Goal: Information Seeking & Learning: Check status

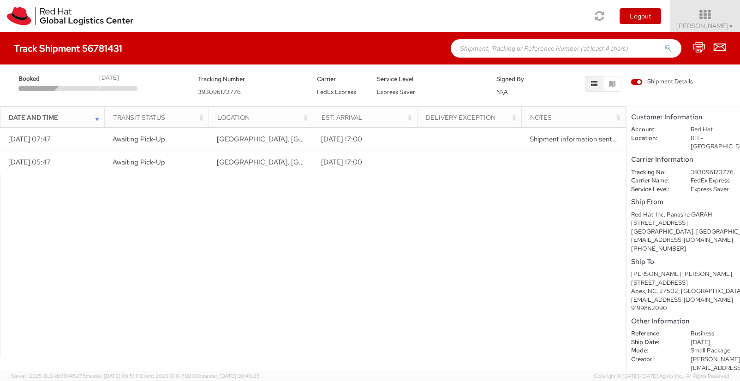
click at [330, 224] on div at bounding box center [313, 266] width 626 height 184
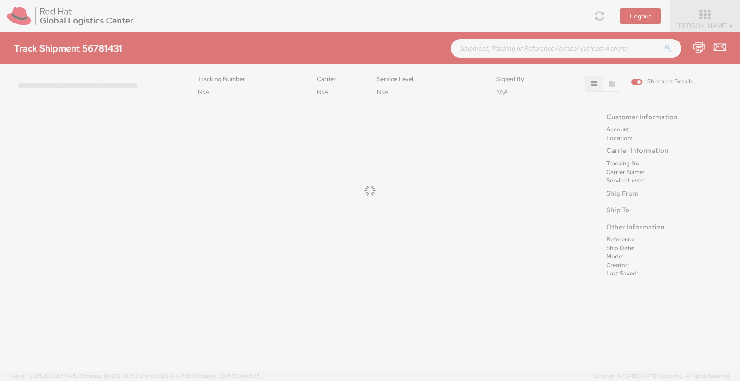
click at [442, 178] on div at bounding box center [370, 190] width 740 height 381
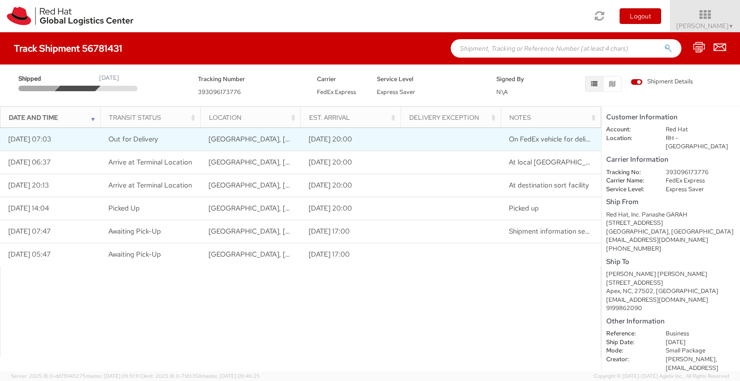
click at [345, 146] on td "[DATE] 20:00" at bounding box center [350, 139] width 100 height 23
click at [177, 145] on td "Out for Delivery" at bounding box center [150, 139] width 100 height 23
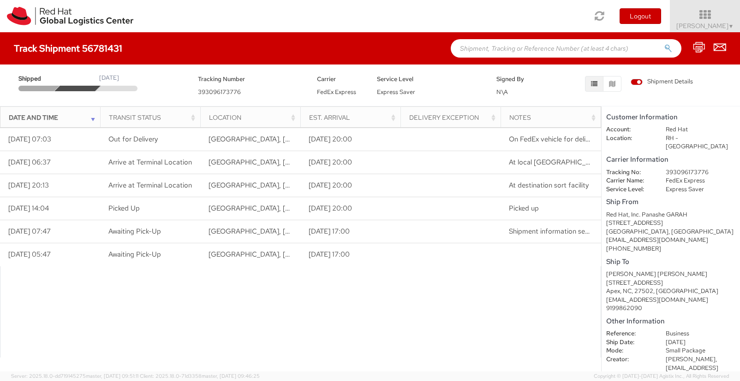
click at [693, 168] on dd "393096173776" at bounding box center [699, 172] width 83 height 9
click at [692, 168] on dd "393096173776" at bounding box center [699, 172] width 83 height 9
drag, startPoint x: 665, startPoint y: 165, endPoint x: 707, endPoint y: 161, distance: 42.5
click at [707, 168] on dd "393096173776" at bounding box center [699, 172] width 83 height 9
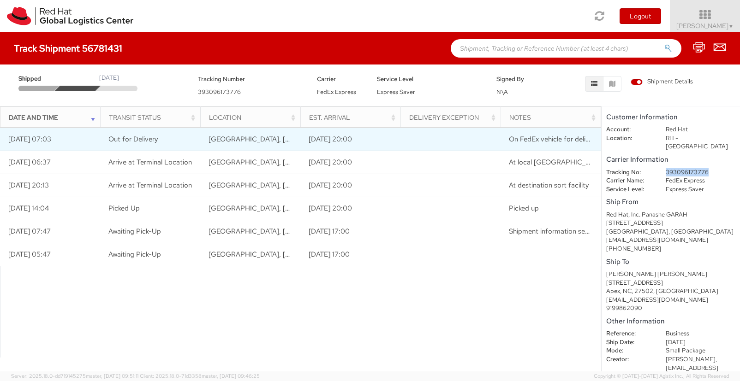
copy dd "393096173776"
